Goal: Transaction & Acquisition: Purchase product/service

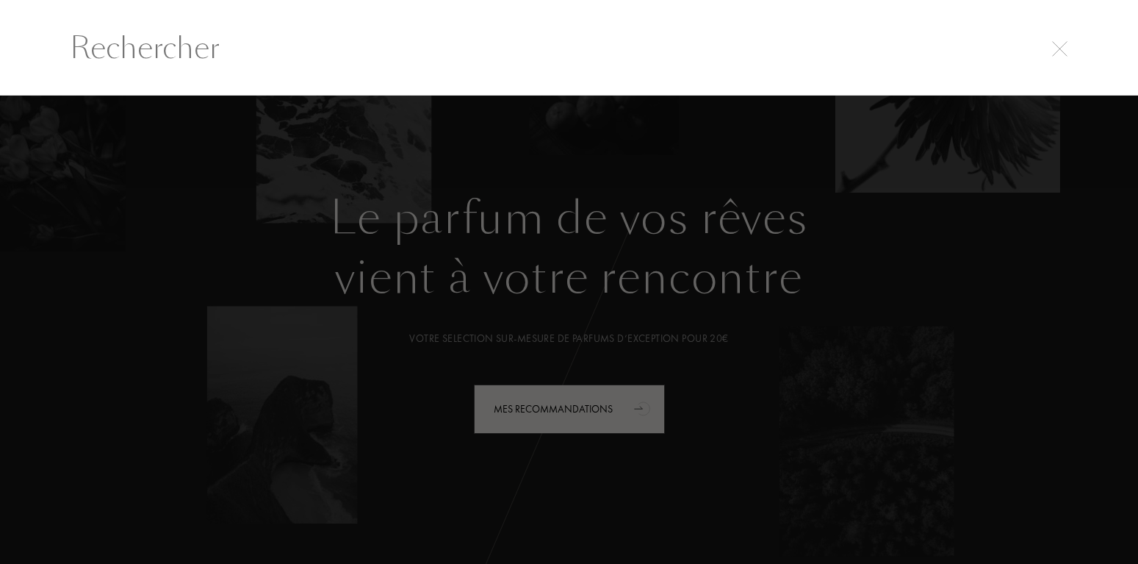
select select "FR"
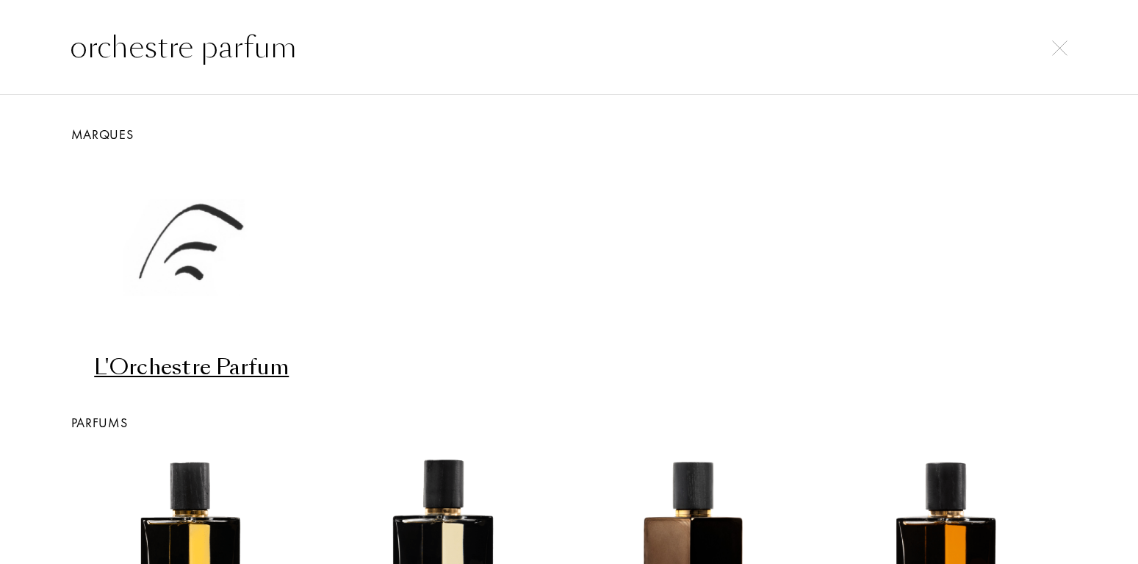
type input "orchestre parfum"
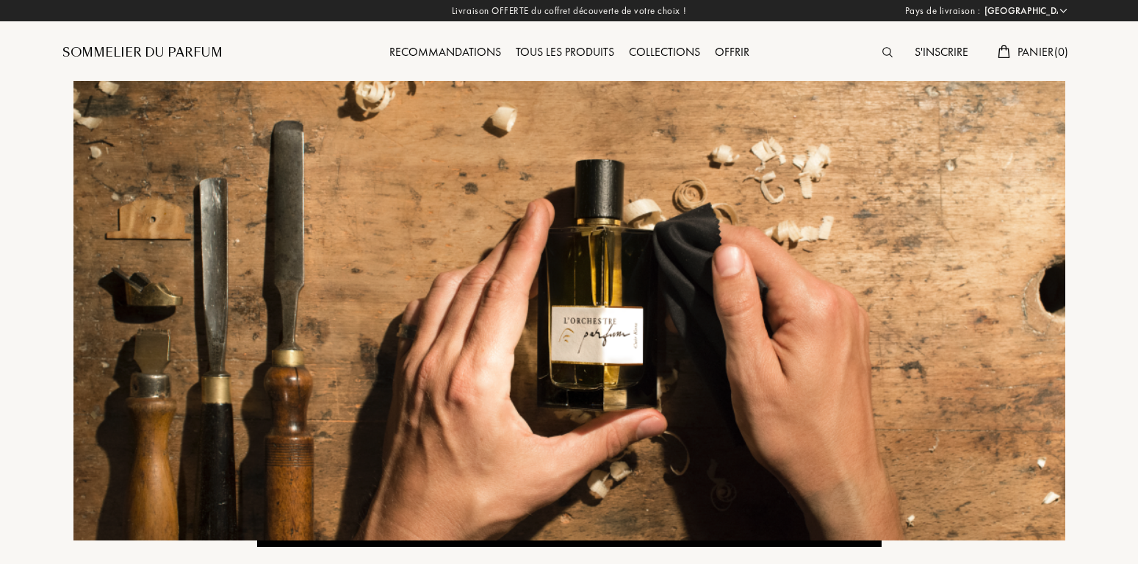
select select "FR"
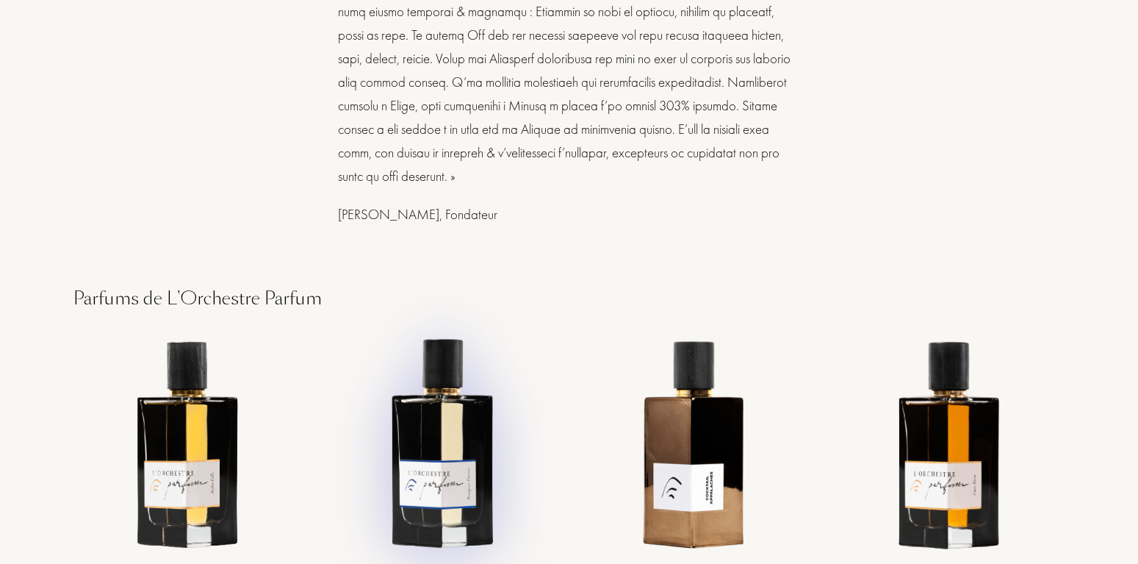
scroll to position [1077, 0]
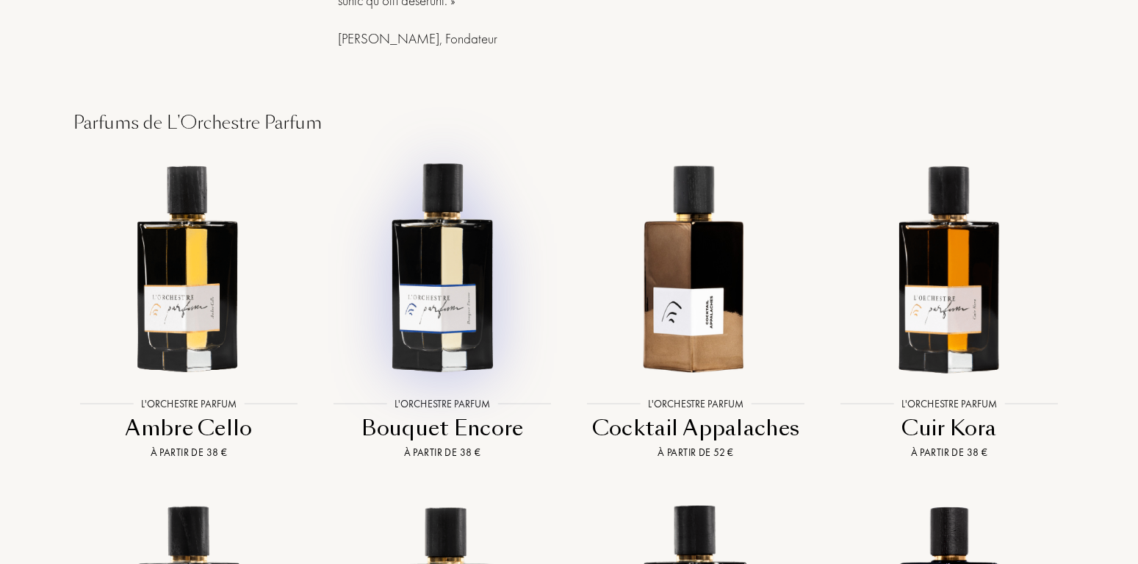
click at [428, 353] on img at bounding box center [442, 266] width 229 height 229
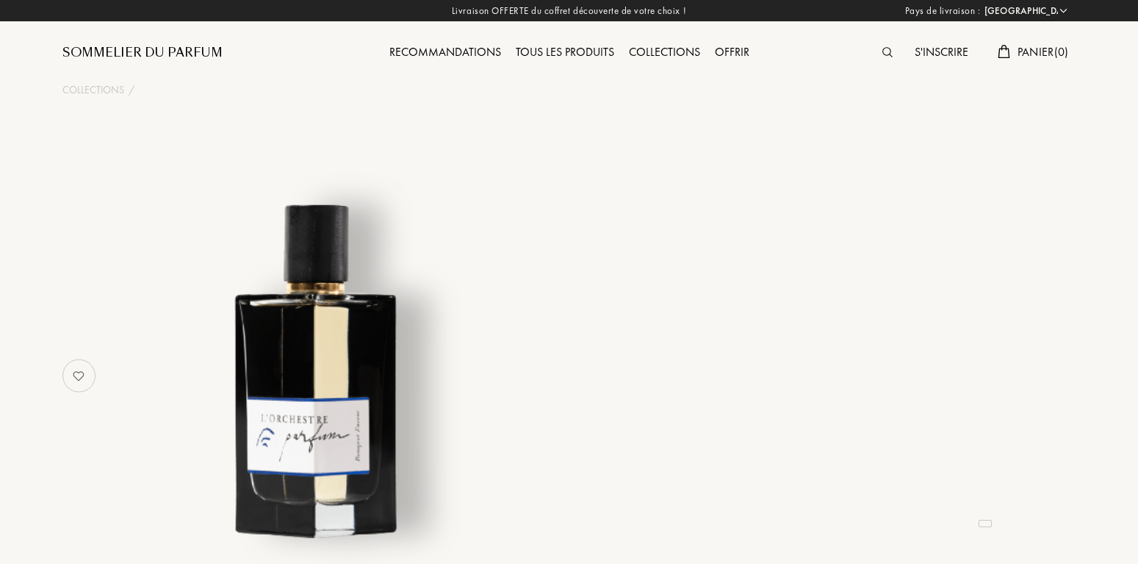
select select "FR"
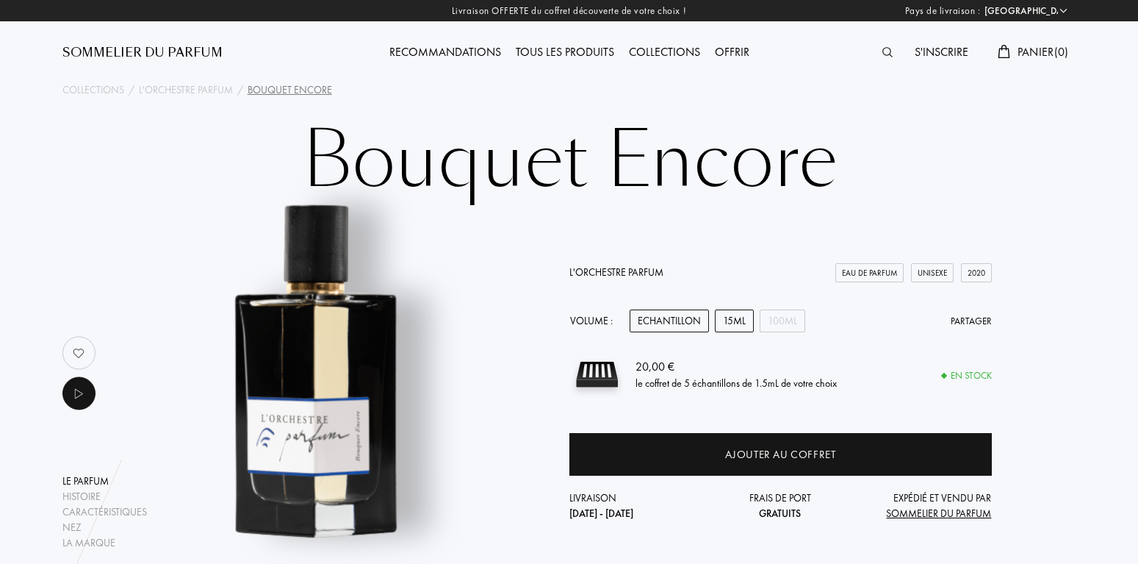
click at [731, 323] on div "15mL" at bounding box center [734, 320] width 39 height 23
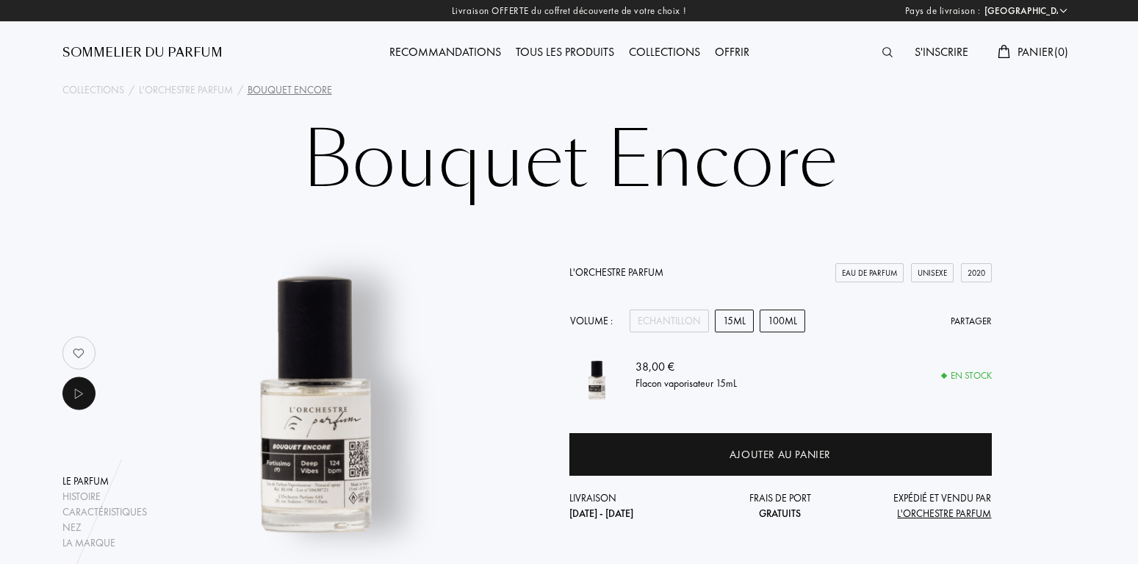
click at [786, 317] on div "100mL" at bounding box center [783, 320] width 46 height 23
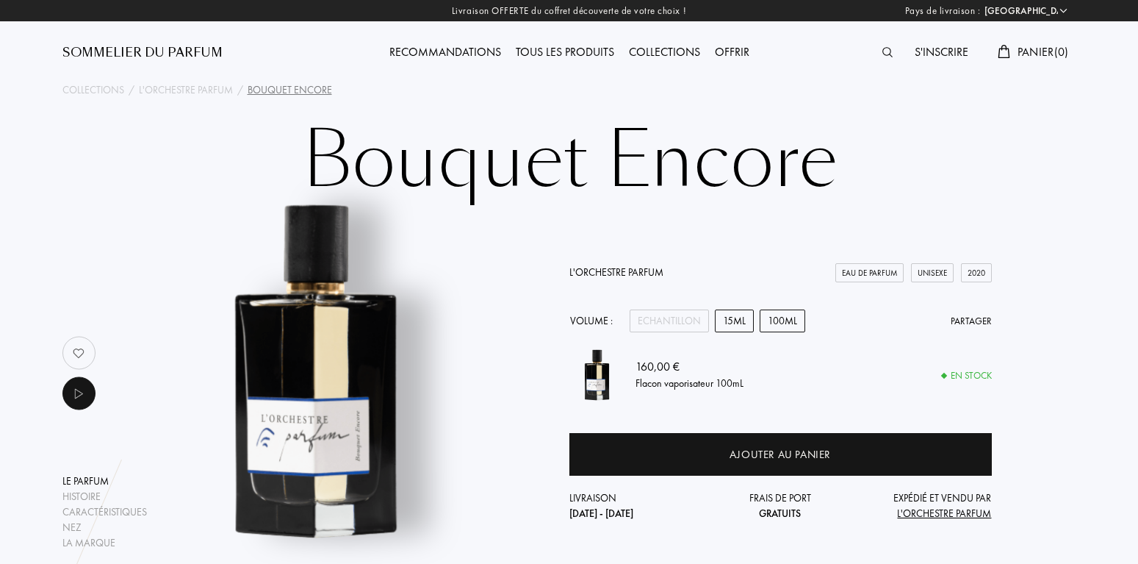
click at [728, 320] on div "15mL" at bounding box center [734, 320] width 39 height 23
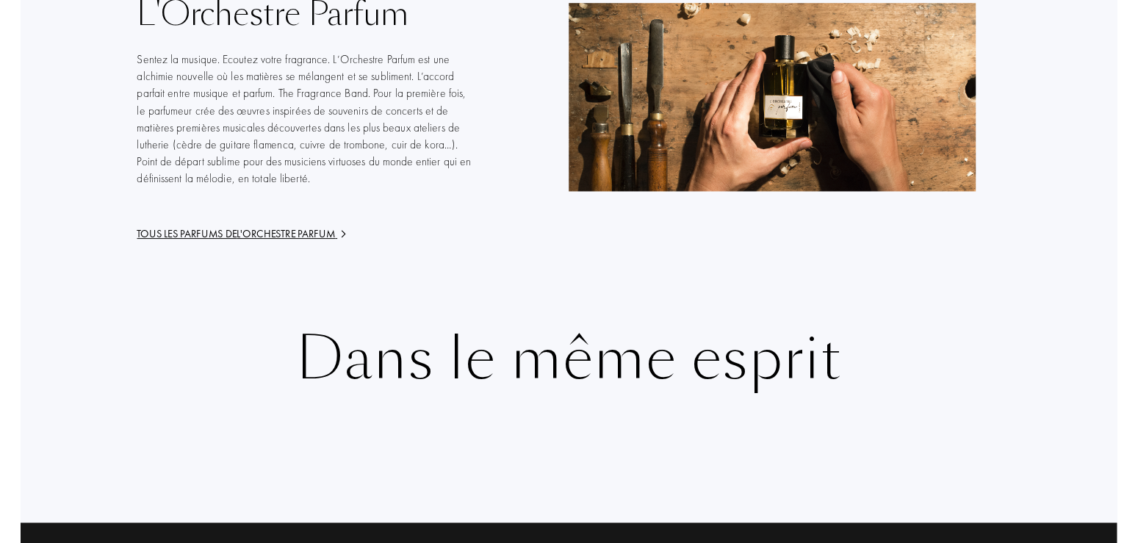
scroll to position [2517, 0]
